Goal: Find specific page/section: Find specific page/section

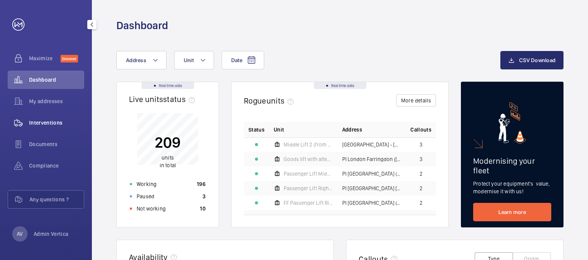
click at [56, 123] on span "Interventions" at bounding box center [56, 123] width 55 height 8
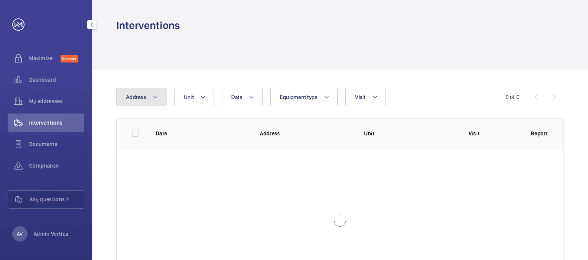
click at [138, 100] on button "Address" at bounding box center [141, 97] width 50 height 18
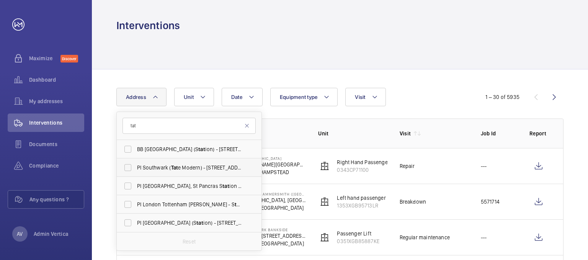
type input "tat"
click at [181, 168] on span "PI Southwark ( Tat e Modern) - [STREET_ADDRESS]" at bounding box center [189, 167] width 105 height 8
click at [136, 168] on input "PI Southwark ( Tat e Modern) - [STREET_ADDRESS]" at bounding box center [127, 167] width 15 height 15
checkbox input "true"
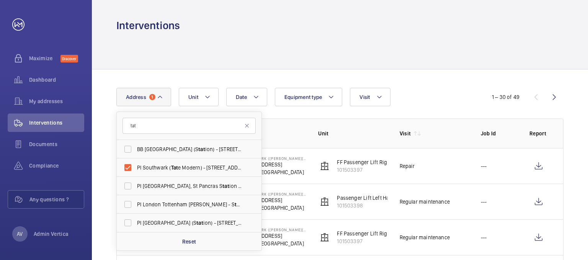
click at [301, 48] on div at bounding box center [339, 51] width 447 height 36
